Goal: Find specific page/section: Find specific page/section

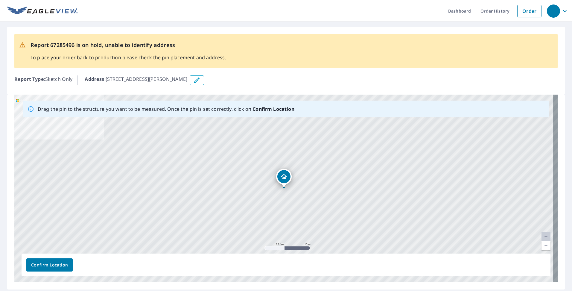
scroll to position [19, 0]
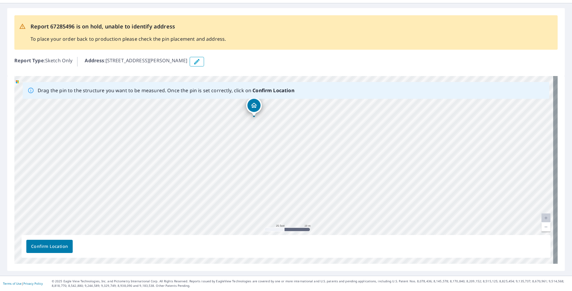
drag, startPoint x: 248, startPoint y: 189, endPoint x: 235, endPoint y: 152, distance: 38.7
click at [235, 152] on div "1308 S Spring Lake Rd Halstead, KS 67056" at bounding box center [285, 170] width 543 height 188
drag, startPoint x: 297, startPoint y: 198, endPoint x: 268, endPoint y: 136, distance: 68.0
click at [268, 136] on div "1308 S Spring Lake Rd Halstead, KS 67056" at bounding box center [285, 170] width 543 height 188
drag, startPoint x: 297, startPoint y: 147, endPoint x: 296, endPoint y: 197, distance: 49.4
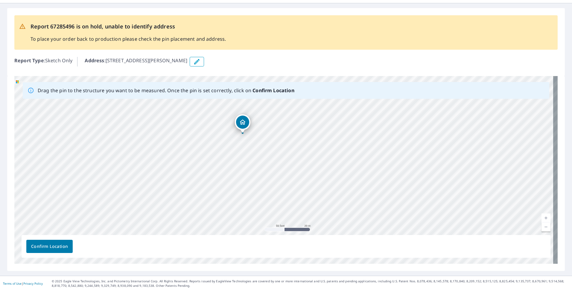
click at [296, 197] on div "1308 S Spring Lake Rd Halstead, KS 67056" at bounding box center [285, 170] width 543 height 188
drag, startPoint x: 302, startPoint y: 206, endPoint x: 325, endPoint y: 115, distance: 93.8
click at [325, 115] on div "1308 S Spring Lake Rd Halstead, KS 67056" at bounding box center [285, 170] width 543 height 188
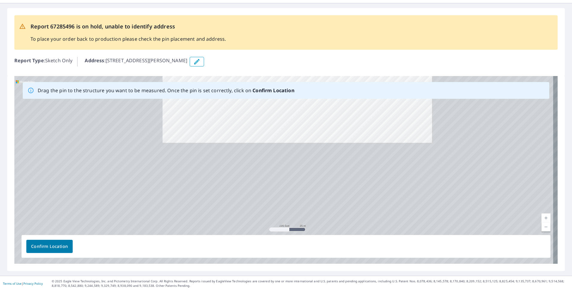
drag, startPoint x: 307, startPoint y: 198, endPoint x: 306, endPoint y: 130, distance: 67.6
click at [306, 130] on div "1308 S Spring Lake Rd Halstead, KS 67056" at bounding box center [285, 170] width 543 height 188
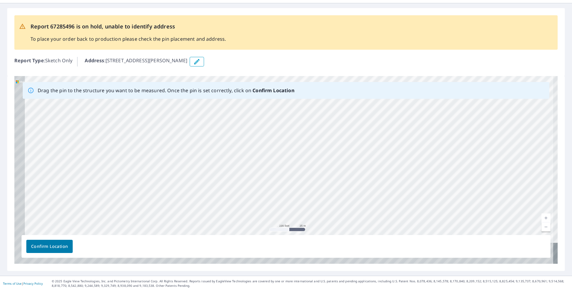
drag, startPoint x: 285, startPoint y: 166, endPoint x: 304, endPoint y: 129, distance: 41.4
click at [304, 129] on div "1308 S Spring Lake Rd Halstead, KS 67056" at bounding box center [285, 170] width 543 height 188
drag, startPoint x: 282, startPoint y: 192, endPoint x: 306, endPoint y: 124, distance: 71.7
click at [306, 124] on div "1308 S Spring Lake Rd Halstead, KS 67056" at bounding box center [285, 170] width 543 height 188
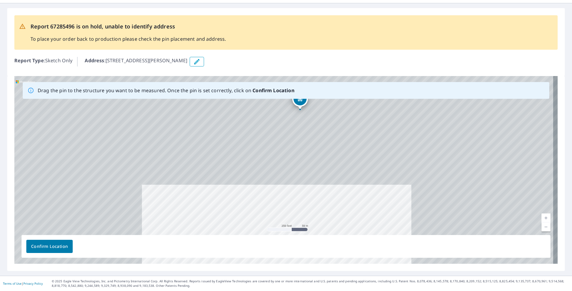
drag, startPoint x: 320, startPoint y: 124, endPoint x: 302, endPoint y: 201, distance: 79.4
click at [302, 201] on div "1308 S Spring Lake Rd Halstead, KS 67056" at bounding box center [285, 170] width 543 height 188
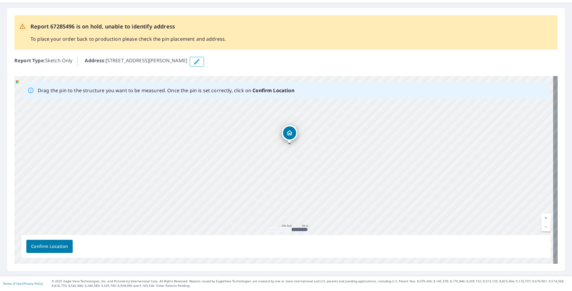
drag, startPoint x: 314, startPoint y: 144, endPoint x: 303, endPoint y: 178, distance: 35.7
click at [303, 178] on div "1308 S Spring Lake Rd Halstead, KS 67056" at bounding box center [285, 170] width 543 height 188
drag, startPoint x: 303, startPoint y: 144, endPoint x: 293, endPoint y: 173, distance: 31.1
click at [293, 173] on div "1308 S Spring Lake Rd Halstead, KS 67056" at bounding box center [285, 170] width 543 height 188
click at [284, 222] on div "1308 S Spring Lake Rd Halstead, KS 67056" at bounding box center [285, 170] width 543 height 188
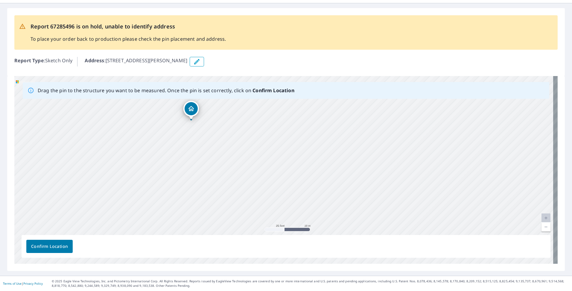
drag, startPoint x: 313, startPoint y: 204, endPoint x: 296, endPoint y: 130, distance: 76.2
click at [296, 130] on div "1308 S Spring Lake Rd Halstead, KS 67056" at bounding box center [285, 170] width 543 height 188
drag, startPoint x: 312, startPoint y: 156, endPoint x: 303, endPoint y: 138, distance: 20.1
click at [303, 138] on div "1308 S Spring Lake Rd Halstead, KS 67056" at bounding box center [285, 170] width 543 height 188
drag, startPoint x: 305, startPoint y: 188, endPoint x: 287, endPoint y: 104, distance: 85.4
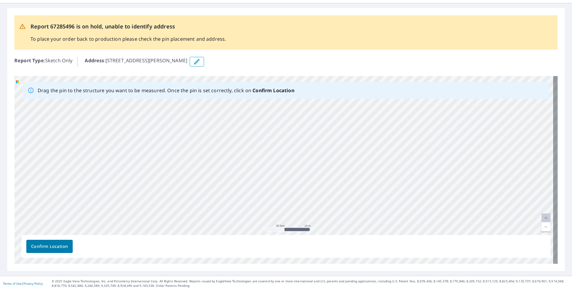
click at [287, 104] on div "1308 S Spring Lake Rd Halstead, KS 67056" at bounding box center [285, 170] width 543 height 188
drag, startPoint x: 284, startPoint y: 163, endPoint x: 324, endPoint y: 196, distance: 52.1
click at [324, 196] on div "1308 S Spring Lake Rd Halstead, KS 67056" at bounding box center [285, 170] width 543 height 188
drag, startPoint x: 327, startPoint y: 159, endPoint x: 353, endPoint y: 138, distance: 33.0
click at [353, 138] on div "1308 S Spring Lake Rd Halstead, KS 67056" at bounding box center [285, 170] width 543 height 188
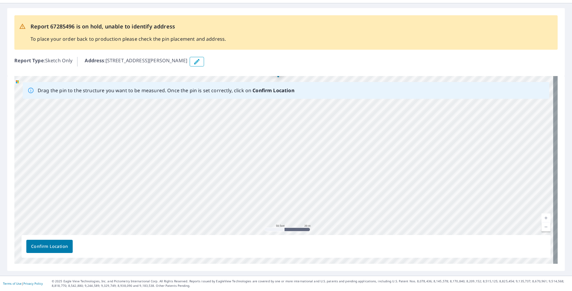
drag, startPoint x: 312, startPoint y: 190, endPoint x: 294, endPoint y: 181, distance: 19.8
click at [294, 181] on div "1308 S Spring Lake Rd Halstead, KS 67056" at bounding box center [285, 170] width 543 height 188
drag, startPoint x: 293, startPoint y: 140, endPoint x: 284, endPoint y: 175, distance: 36.1
click at [284, 175] on div "1308 S Spring Lake Rd Halstead, KS 67056" at bounding box center [285, 170] width 543 height 188
drag, startPoint x: 291, startPoint y: 142, endPoint x: 286, endPoint y: 165, distance: 23.4
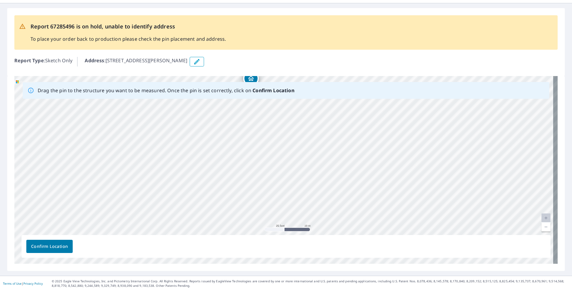
click at [286, 165] on div "1308 S Spring Lake Rd Halstead, KS 67056" at bounding box center [285, 170] width 543 height 188
drag, startPoint x: 309, startPoint y: 140, endPoint x: 298, endPoint y: 182, distance: 43.3
click at [298, 182] on div "1308 S Spring Lake Rd Halstead, KS 67056" at bounding box center [285, 170] width 543 height 188
drag, startPoint x: 314, startPoint y: 152, endPoint x: 303, endPoint y: 148, distance: 11.7
click at [303, 147] on div "1308 S Spring Lake Rd Halstead, KS 67056" at bounding box center [285, 170] width 543 height 188
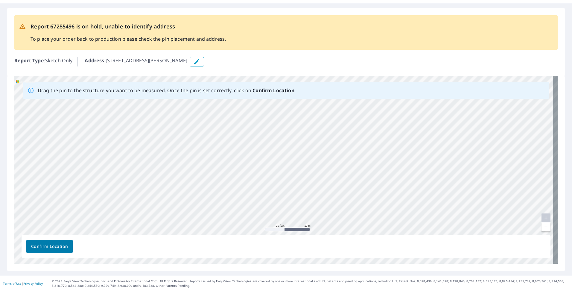
drag, startPoint x: 296, startPoint y: 192, endPoint x: 281, endPoint y: 137, distance: 57.7
click at [277, 136] on div "1308 S Spring Lake Rd Halstead, KS 67056" at bounding box center [285, 170] width 543 height 188
drag, startPoint x: 268, startPoint y: 172, endPoint x: 297, endPoint y: 118, distance: 61.5
click at [297, 118] on div "1308 S Spring Lake Rd Halstead, KS 67056" at bounding box center [285, 170] width 543 height 188
drag, startPoint x: 246, startPoint y: 187, endPoint x: 259, endPoint y: 113, distance: 74.8
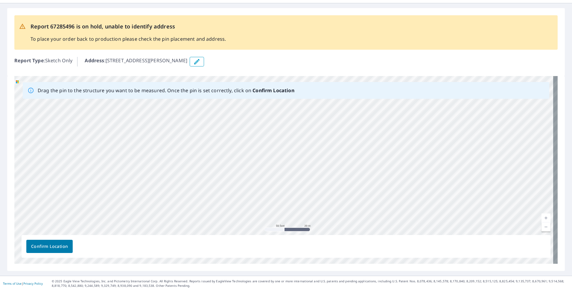
click at [259, 113] on div "1308 S Spring Lake Rd Halstead, KS 67056" at bounding box center [285, 170] width 543 height 188
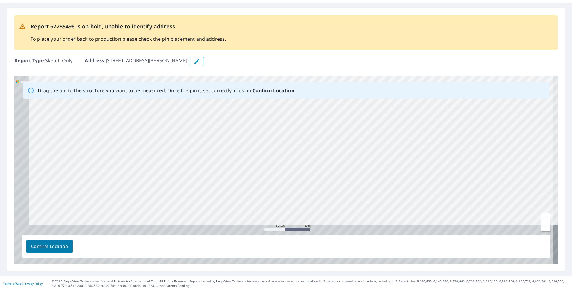
drag, startPoint x: 252, startPoint y: 182, endPoint x: 270, endPoint y: 131, distance: 53.8
click at [270, 131] on div "1308 S Spring Lake Rd Halstead, KS 67056" at bounding box center [285, 170] width 543 height 188
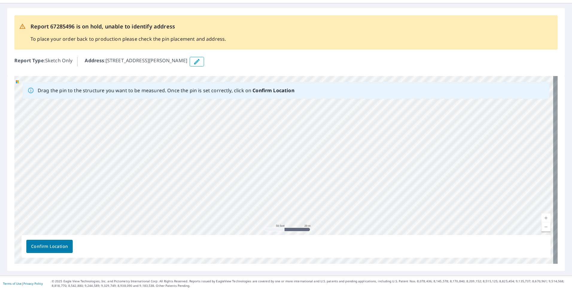
drag, startPoint x: 265, startPoint y: 173, endPoint x: 331, endPoint y: 118, distance: 86.3
click at [331, 118] on div "1308 S Spring Lake Rd Halstead, KS 67056" at bounding box center [285, 170] width 543 height 188
drag, startPoint x: 233, startPoint y: 166, endPoint x: 268, endPoint y: 127, distance: 52.6
click at [276, 121] on div "1308 S Spring Lake Rd Halstead, KS 67056" at bounding box center [285, 170] width 543 height 188
drag, startPoint x: 211, startPoint y: 167, endPoint x: 232, endPoint y: 134, distance: 39.4
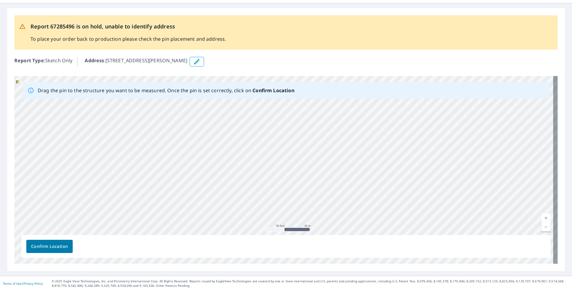
click at [232, 134] on div "1308 S Spring Lake Rd Halstead, KS 67056" at bounding box center [285, 170] width 543 height 188
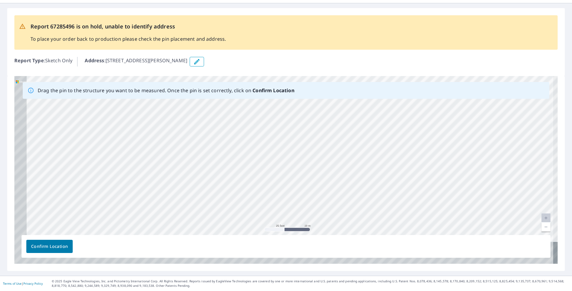
drag, startPoint x: 196, startPoint y: 166, endPoint x: 207, endPoint y: 148, distance: 21.1
click at [207, 148] on div "1308 S Spring Lake Rd Halstead, KS 67056" at bounding box center [285, 170] width 543 height 188
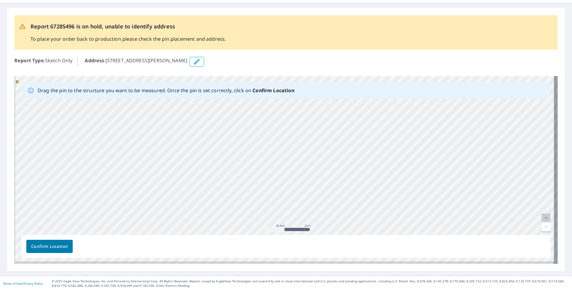
drag, startPoint x: 202, startPoint y: 174, endPoint x: 222, endPoint y: 119, distance: 59.2
click at [222, 119] on div "1308 S Spring Lake Rd Halstead, KS 67056" at bounding box center [285, 170] width 543 height 188
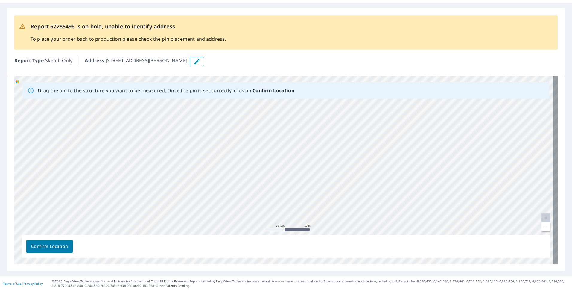
drag, startPoint x: 226, startPoint y: 124, endPoint x: 217, endPoint y: 175, distance: 51.3
click at [217, 175] on div "1308 S Spring Lake Rd Halstead, KS 67056" at bounding box center [285, 170] width 543 height 188
drag, startPoint x: 255, startPoint y: 145, endPoint x: 251, endPoint y: 155, distance: 10.4
click at [251, 159] on div "1308 S Spring Lake Rd Halstead, KS 67056" at bounding box center [285, 170] width 543 height 188
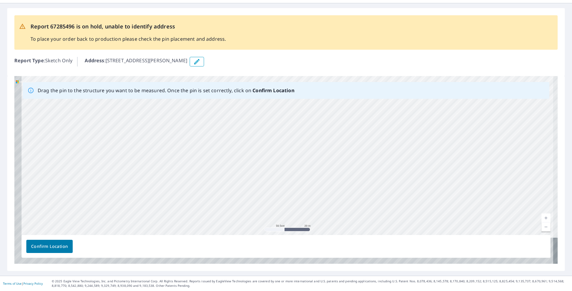
drag, startPoint x: 227, startPoint y: 186, endPoint x: 253, endPoint y: 99, distance: 90.5
click at [253, 99] on div "1308 S Spring Lake Rd Halstead, KS 67056" at bounding box center [285, 170] width 543 height 188
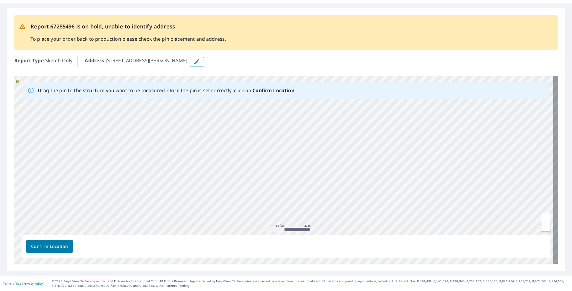
drag, startPoint x: 241, startPoint y: 183, endPoint x: 202, endPoint y: 197, distance: 41.4
click at [202, 197] on div "1308 S Spring Lake Rd Halstead, KS 67056" at bounding box center [285, 170] width 543 height 188
click at [245, 170] on div "1308 S Spring Lake Rd Halstead, KS 67056" at bounding box center [285, 170] width 543 height 188
drag, startPoint x: 213, startPoint y: 146, endPoint x: 201, endPoint y: 197, distance: 52.5
click at [201, 197] on div "1308 S Spring Lake Rd Halstead, KS 67056" at bounding box center [285, 170] width 543 height 188
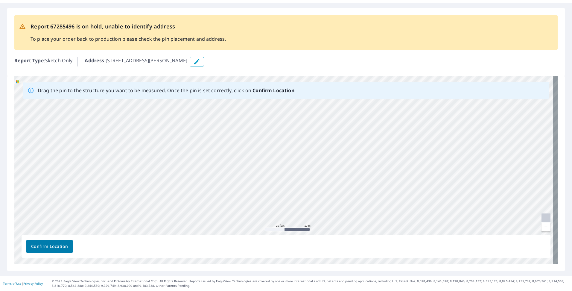
drag, startPoint x: 186, startPoint y: 196, endPoint x: 200, endPoint y: 177, distance: 23.3
click at [200, 177] on div "1308 S Spring Lake Rd Halstead, KS 67056" at bounding box center [285, 170] width 543 height 188
drag, startPoint x: 230, startPoint y: 137, endPoint x: 238, endPoint y: 140, distance: 8.6
click at [238, 140] on div "1308 S Spring Lake Rd Halstead, KS 67056" at bounding box center [285, 170] width 543 height 188
drag, startPoint x: 269, startPoint y: 135, endPoint x: 265, endPoint y: 154, distance: 19.4
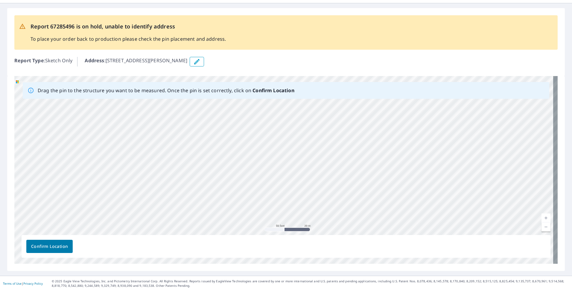
click at [265, 154] on div "1308 S Spring Lake Rd Halstead, KS 67056" at bounding box center [285, 170] width 543 height 188
click at [229, 155] on div "1308 S Spring Lake Rd Halstead, KS 67056" at bounding box center [285, 170] width 543 height 188
drag, startPoint x: 284, startPoint y: 168, endPoint x: 235, endPoint y: 189, distance: 53.5
drag, startPoint x: 262, startPoint y: 186, endPoint x: 290, endPoint y: 209, distance: 36.0
click at [251, 221] on div "1308 S Spring Lake Rd Halstead, KS 67056" at bounding box center [285, 170] width 543 height 188
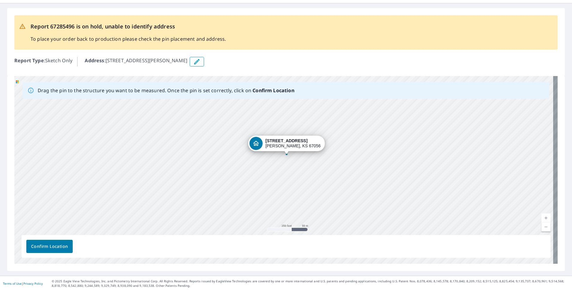
click at [321, 193] on div "1308 S Spring Lake Rd Halstead, KS 67056" at bounding box center [285, 170] width 543 height 188
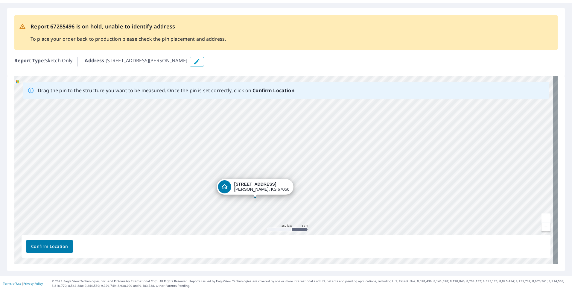
drag, startPoint x: 287, startPoint y: 152, endPoint x: 255, endPoint y: 198, distance: 56.0
click at [255, 198] on div "1308 S Spring Lake Rd Halstead, KS 67056" at bounding box center [285, 170] width 543 height 188
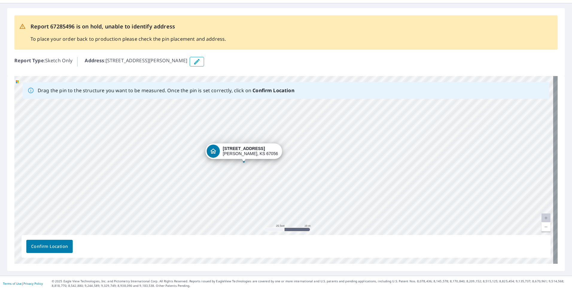
drag, startPoint x: 255, startPoint y: 159, endPoint x: 244, endPoint y: 161, distance: 11.3
click at [244, 161] on div "1308 S Spring Lake Rd Halstead, KS 67056" at bounding box center [285, 170] width 543 height 188
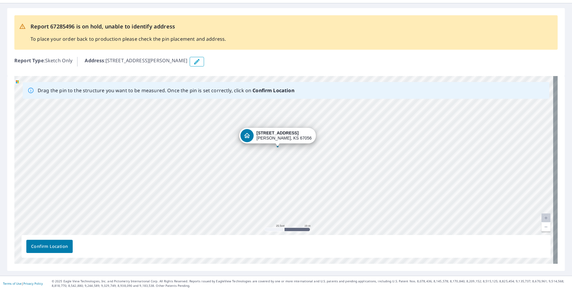
drag, startPoint x: 330, startPoint y: 199, endPoint x: 323, endPoint y: 174, distance: 25.7
click at [323, 174] on div "1308 S Spring Lake Rd Halstead, KS 67056" at bounding box center [285, 170] width 543 height 188
click at [44, 246] on span "Confirm Location" at bounding box center [49, 246] width 37 height 7
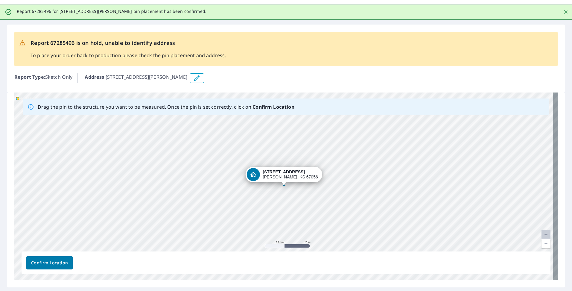
scroll to position [34, 0]
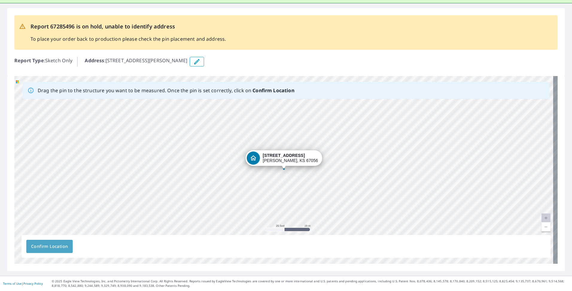
click at [60, 248] on span "Confirm Location" at bounding box center [49, 246] width 37 height 7
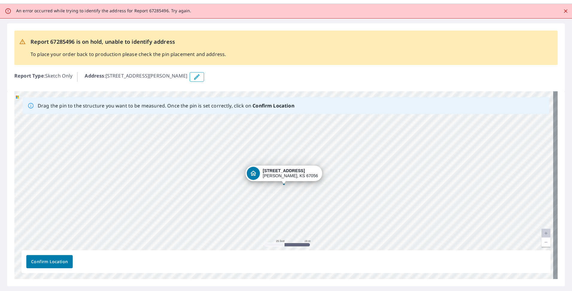
scroll to position [0, 0]
